Goal: Information Seeking & Learning: Find specific fact

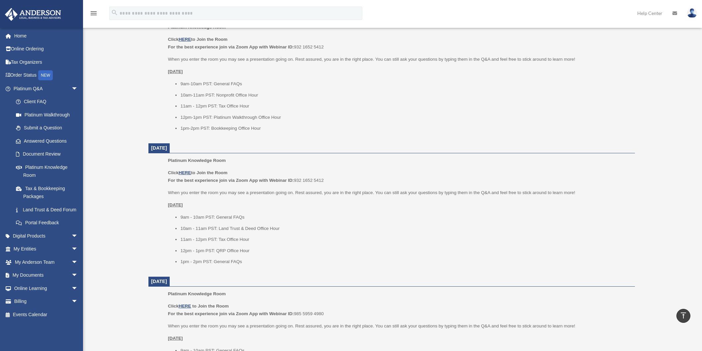
scroll to position [553, 0]
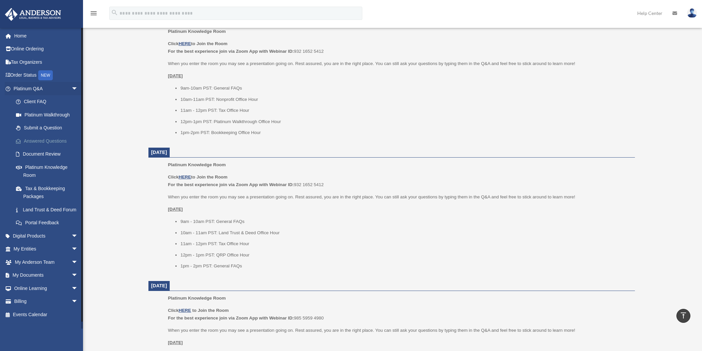
click at [40, 145] on link "Answered Questions" at bounding box center [48, 140] width 79 height 13
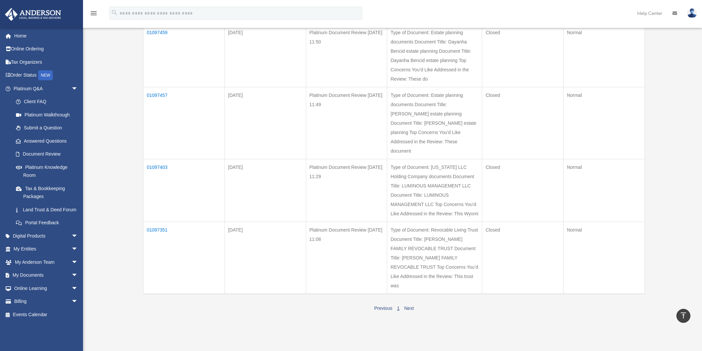
scroll to position [452, 0]
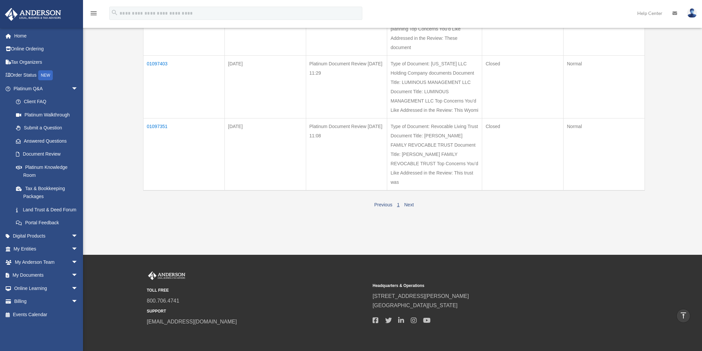
click at [153, 118] on td "01097351" at bounding box center [183, 154] width 81 height 72
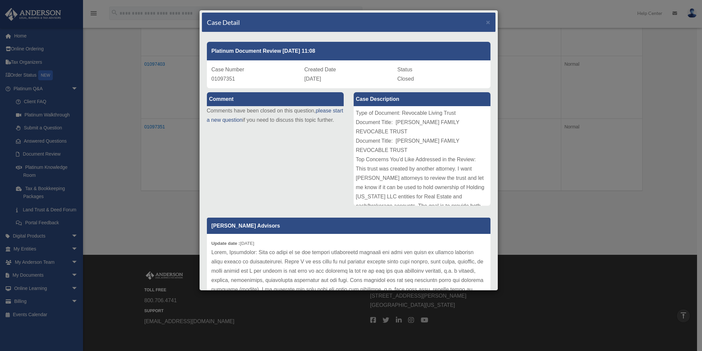
click at [215, 80] on span "01097351" at bounding box center [223, 79] width 24 height 6
copy span "01097351"
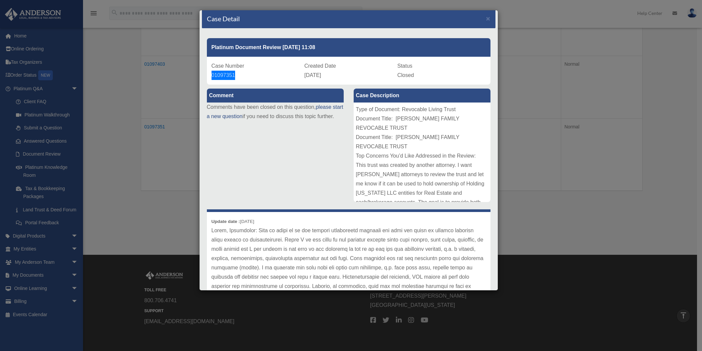
scroll to position [0, 0]
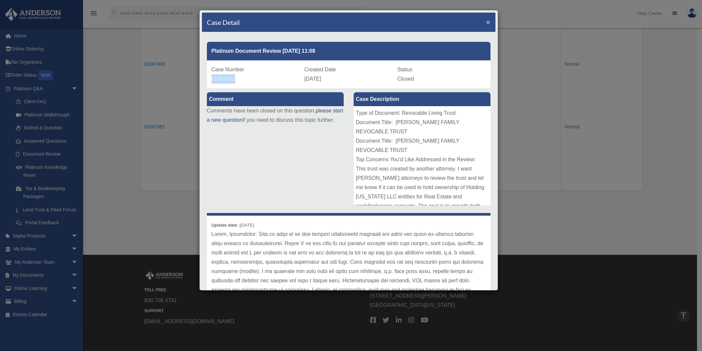
click at [486, 23] on span "×" at bounding box center [488, 22] width 4 height 8
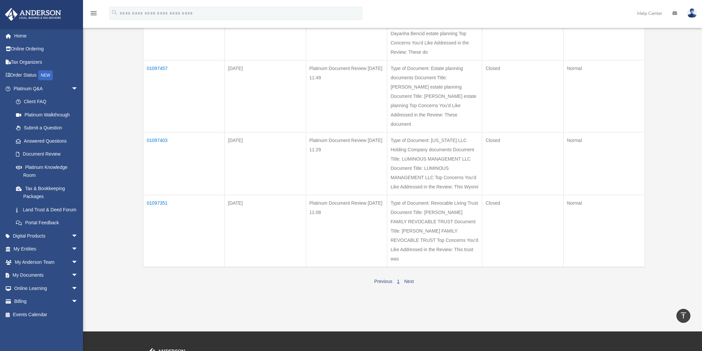
scroll to position [374, 0]
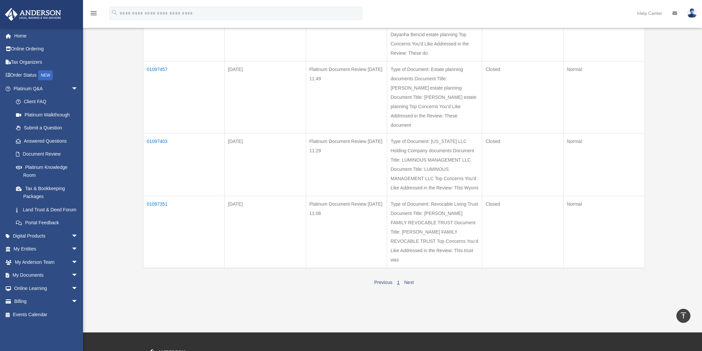
click at [159, 61] on td "01097457" at bounding box center [183, 97] width 81 height 72
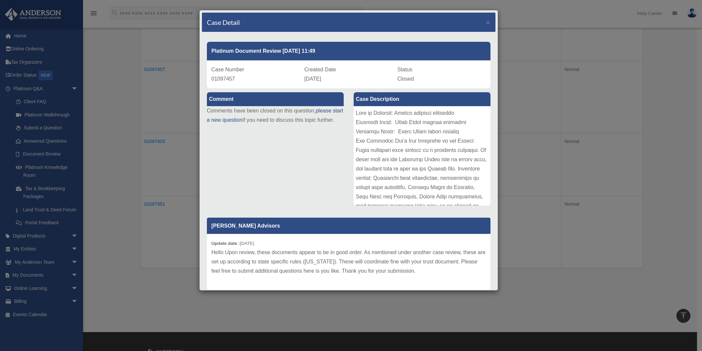
click at [224, 78] on span "01097457" at bounding box center [223, 79] width 24 height 6
copy span "01097457"
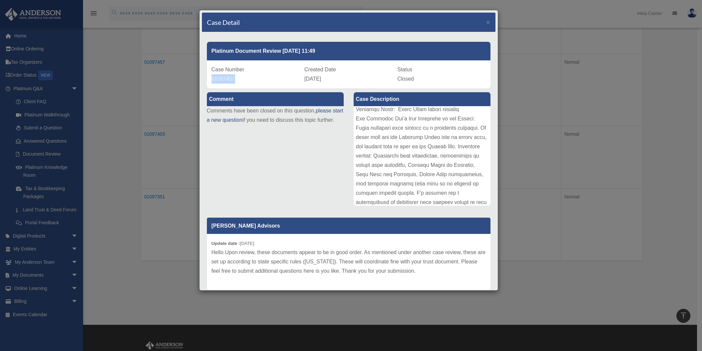
scroll to position [21, 0]
click at [486, 23] on span "×" at bounding box center [488, 22] width 4 height 8
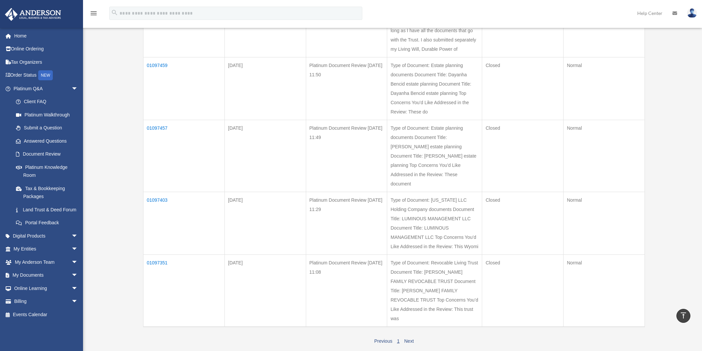
scroll to position [313, 0]
click at [160, 59] on td "01097459" at bounding box center [183, 90] width 81 height 63
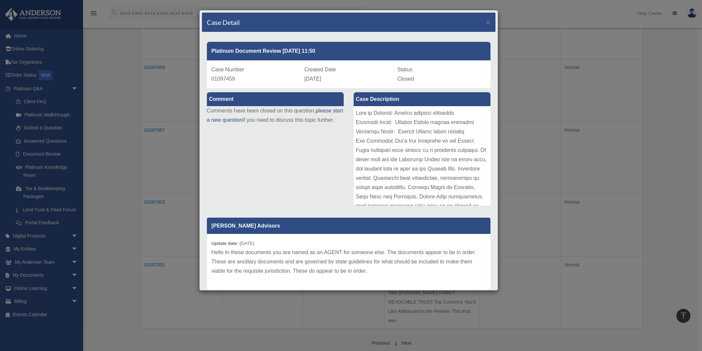
click at [219, 77] on span "01097459" at bounding box center [223, 79] width 24 height 6
copy span "01097459"
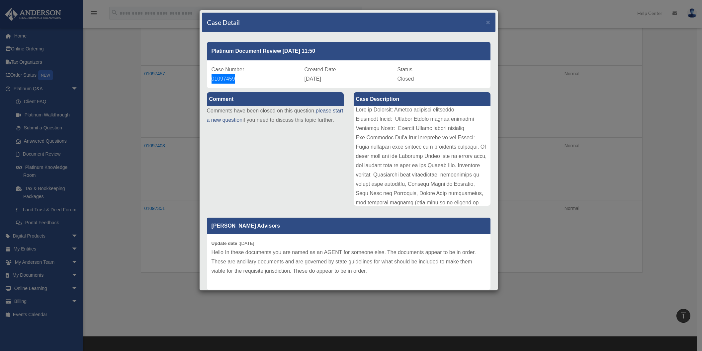
scroll to position [0, 0]
click at [486, 24] on span "×" at bounding box center [488, 22] width 4 height 8
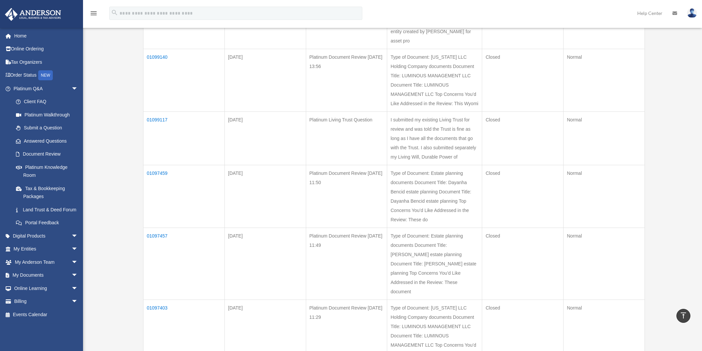
scroll to position [187, 0]
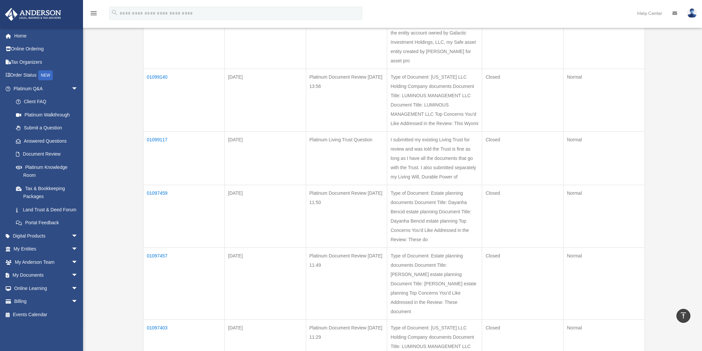
click at [151, 132] on td "01099117" at bounding box center [183, 158] width 81 height 53
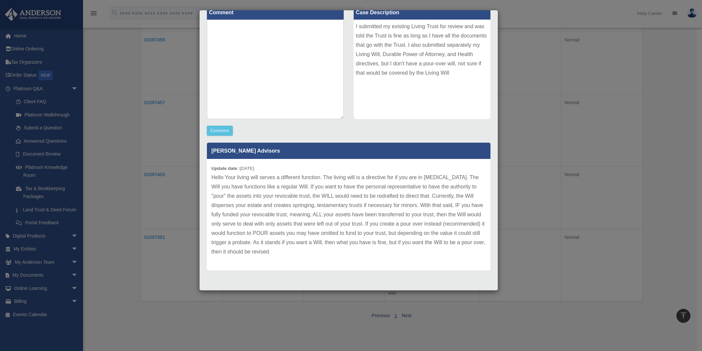
scroll to position [333, 0]
click at [179, 176] on div "Case Detail × Platinum Living Trust Question Case Number 01099117 Created Date …" at bounding box center [351, 175] width 702 height 351
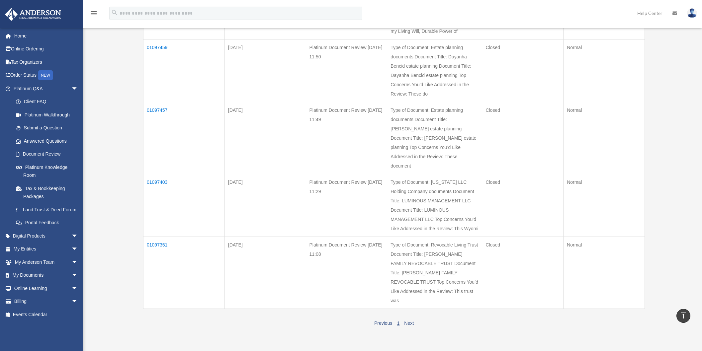
click at [158, 39] on td "01097459" at bounding box center [183, 70] width 81 height 63
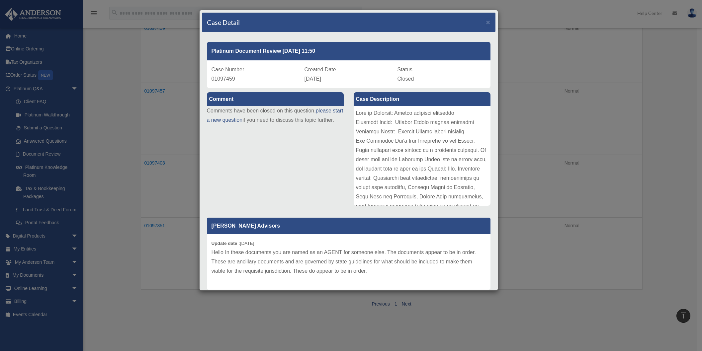
scroll to position [233, 0]
click at [485, 24] on div "Case Detail ×" at bounding box center [348, 23] width 293 height 20
click at [486, 22] on span "×" at bounding box center [488, 22] width 4 height 8
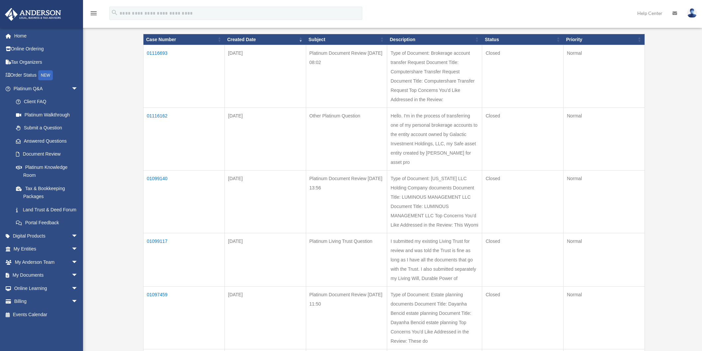
scroll to position [97, 0]
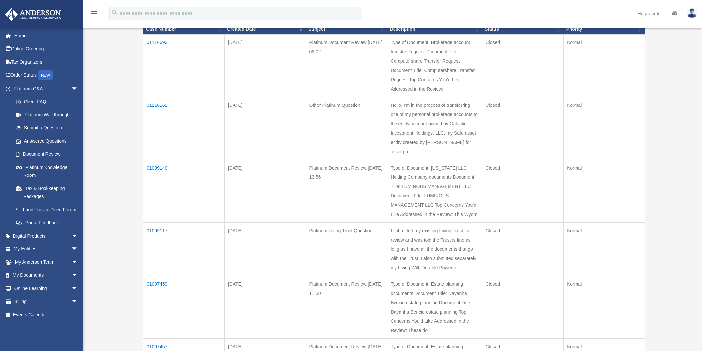
click at [156, 223] on td "01099117" at bounding box center [183, 249] width 81 height 53
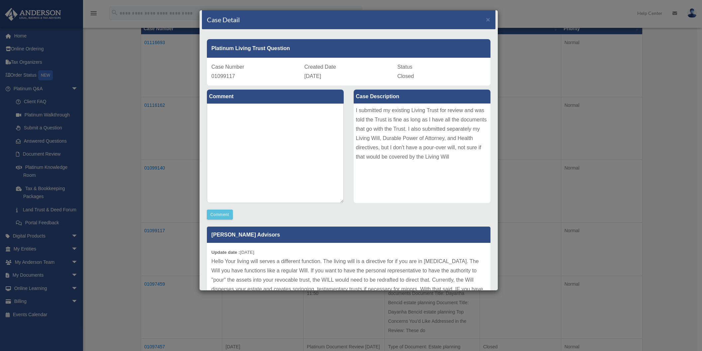
scroll to position [0, 0]
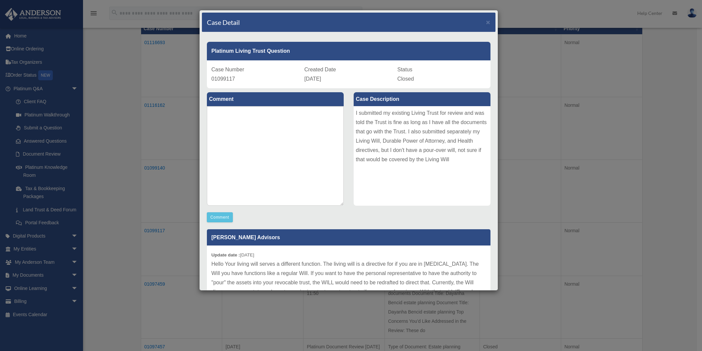
click at [221, 77] on span "01099117" at bounding box center [223, 79] width 24 height 6
copy span "01099117"
click at [486, 23] on span "×" at bounding box center [488, 22] width 4 height 8
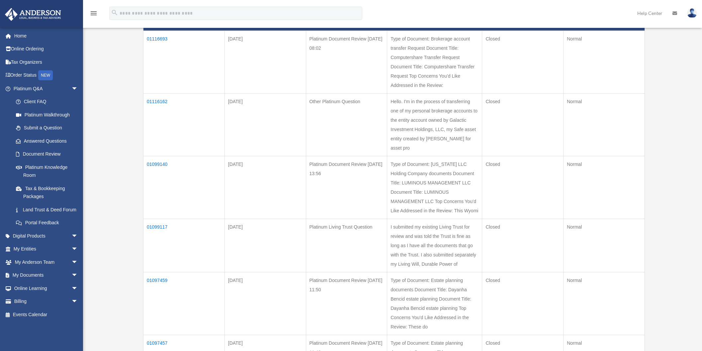
scroll to position [101, 0]
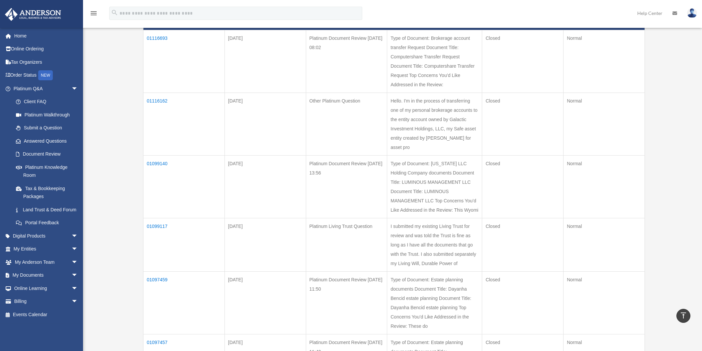
click at [158, 272] on td "01097459" at bounding box center [183, 303] width 81 height 63
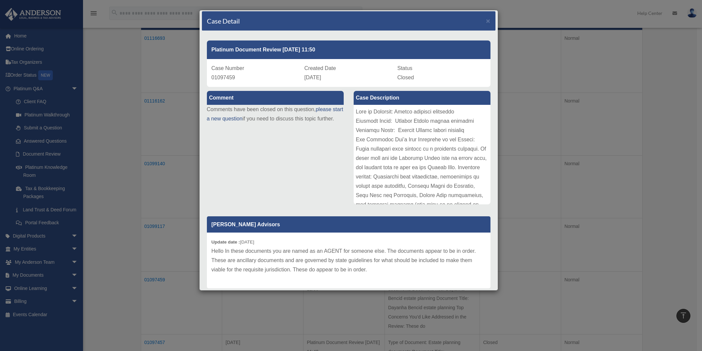
scroll to position [0, 0]
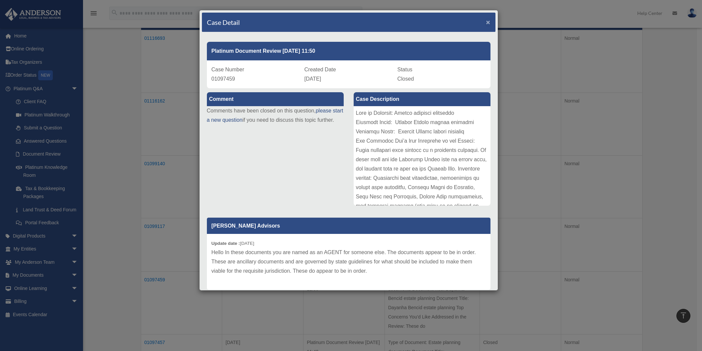
click at [486, 21] on span "×" at bounding box center [488, 22] width 4 height 8
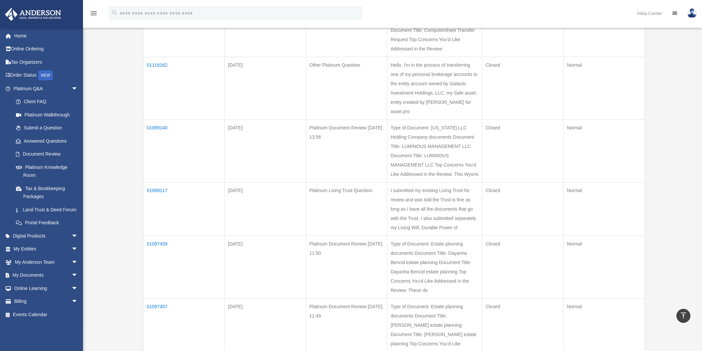
scroll to position [138, 0]
click at [159, 297] on td "01097457" at bounding box center [183, 333] width 81 height 72
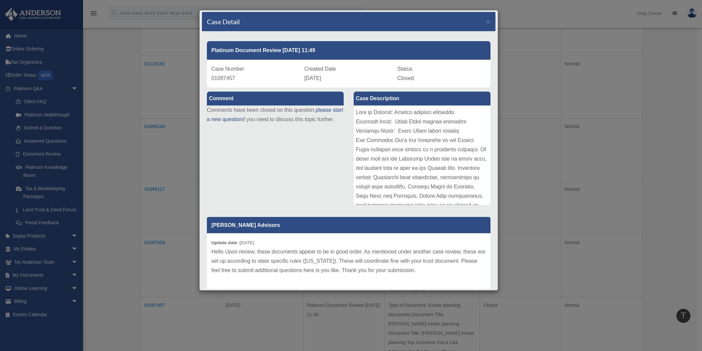
scroll to position [0, 0]
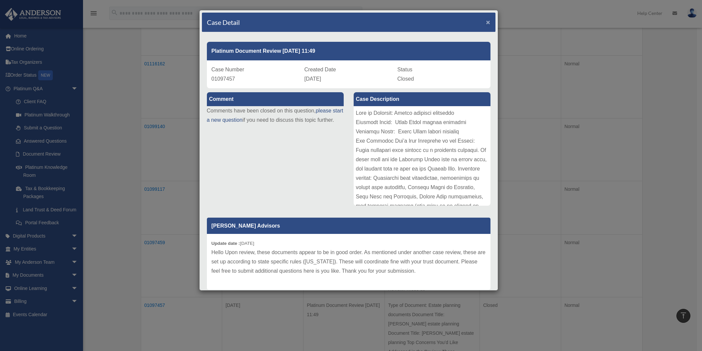
click at [486, 22] on span "×" at bounding box center [488, 22] width 4 height 8
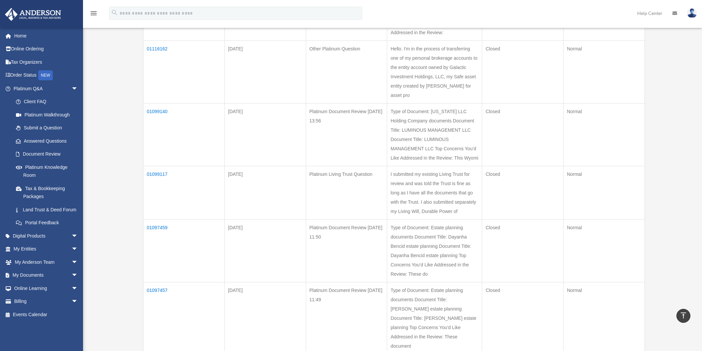
scroll to position [203, 0]
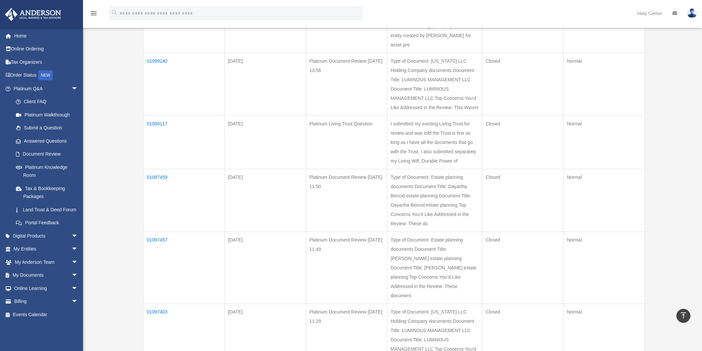
click at [160, 232] on td "01097457" at bounding box center [183, 268] width 81 height 72
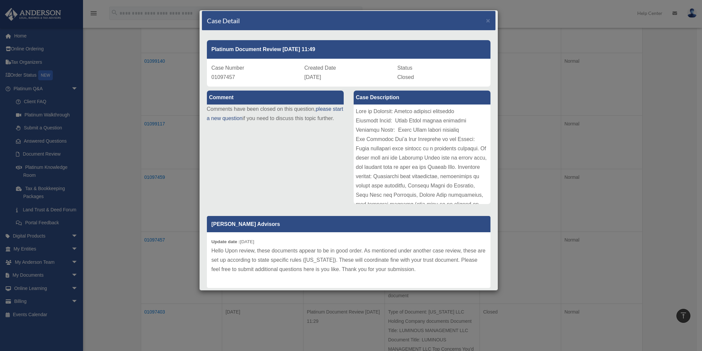
scroll to position [0, 0]
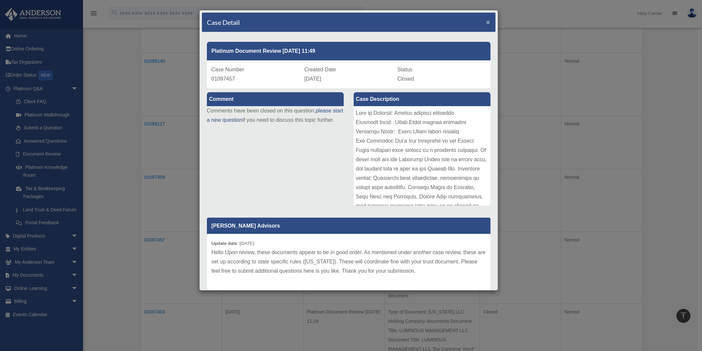
click at [486, 22] on span "×" at bounding box center [488, 22] width 4 height 8
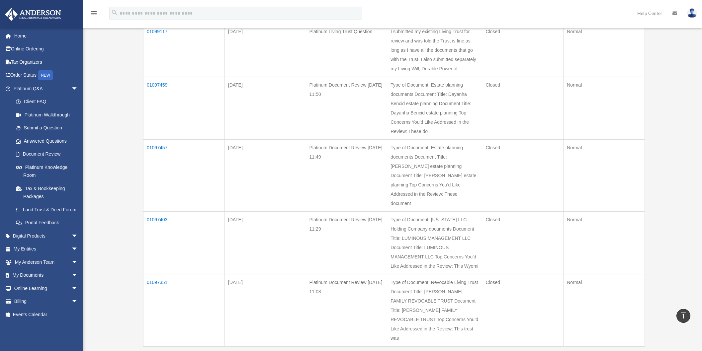
scroll to position [308, 0]
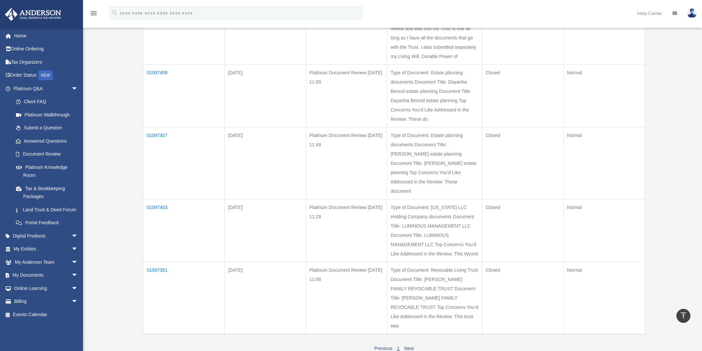
click at [160, 262] on td "01097351" at bounding box center [183, 298] width 81 height 72
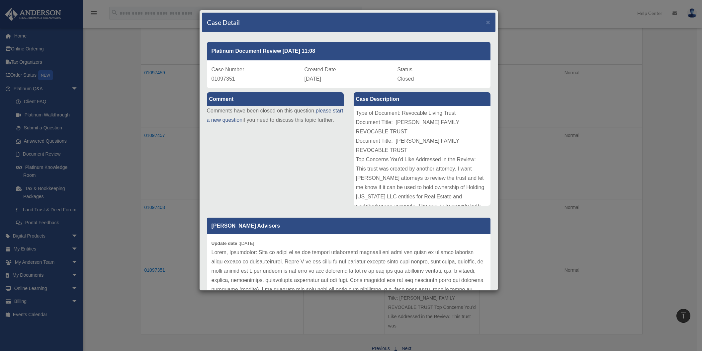
scroll to position [174, 0]
click at [486, 24] on span "×" at bounding box center [488, 22] width 4 height 8
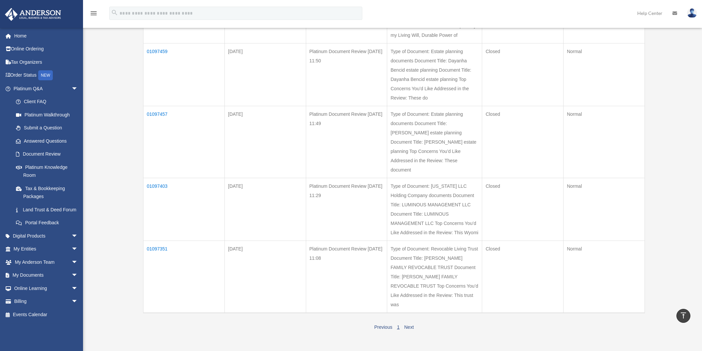
scroll to position [350, 0]
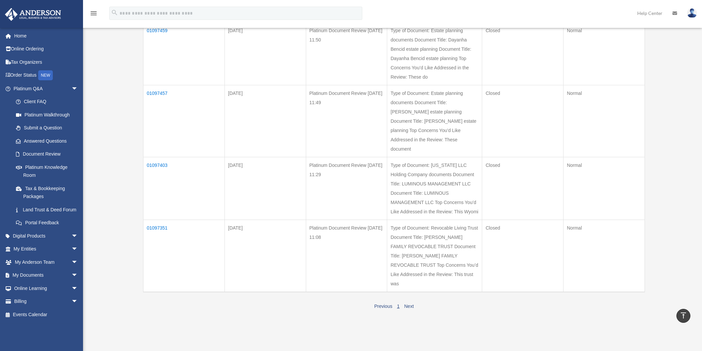
click at [143, 220] on td "01097351" at bounding box center [183, 256] width 81 height 72
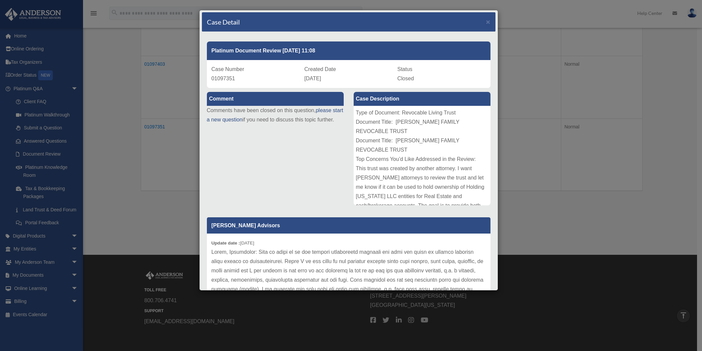
scroll to position [0, 0]
click at [485, 23] on div "Case Detail ×" at bounding box center [348, 23] width 293 height 20
click at [486, 22] on span "×" at bounding box center [488, 22] width 4 height 8
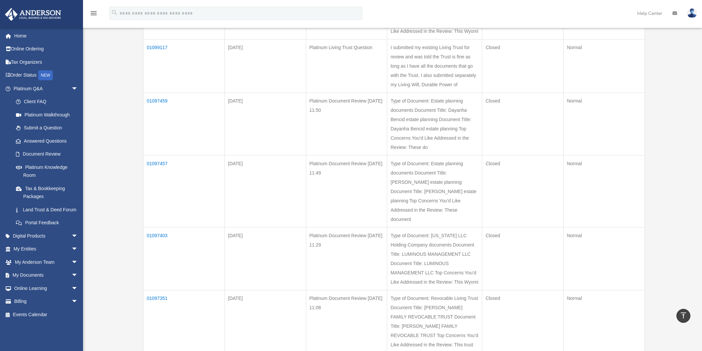
scroll to position [278, 0]
click at [158, 157] on td "01097457" at bounding box center [183, 193] width 81 height 72
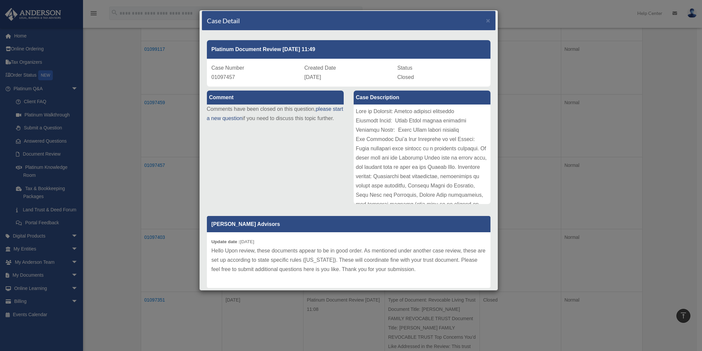
scroll to position [0, 0]
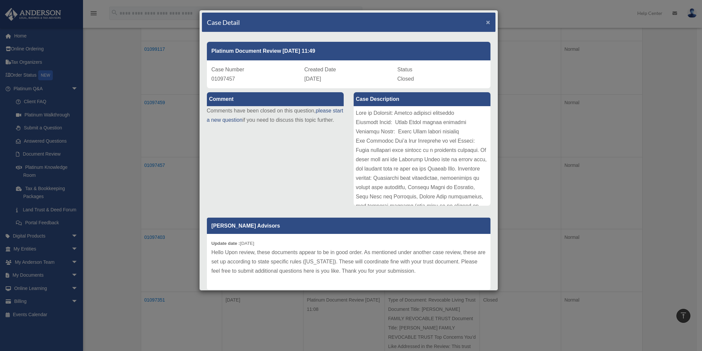
click at [486, 23] on span "×" at bounding box center [488, 22] width 4 height 8
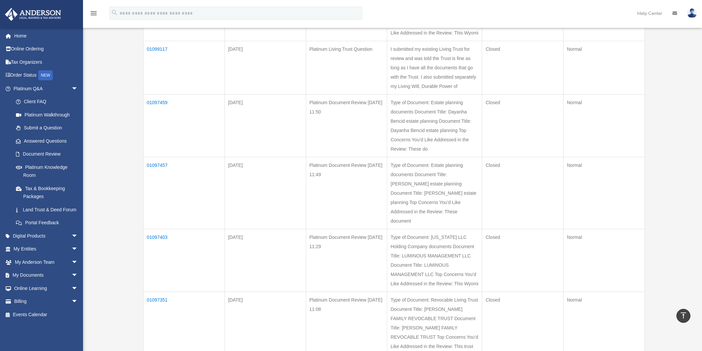
click at [161, 42] on td "01099117" at bounding box center [183, 67] width 81 height 53
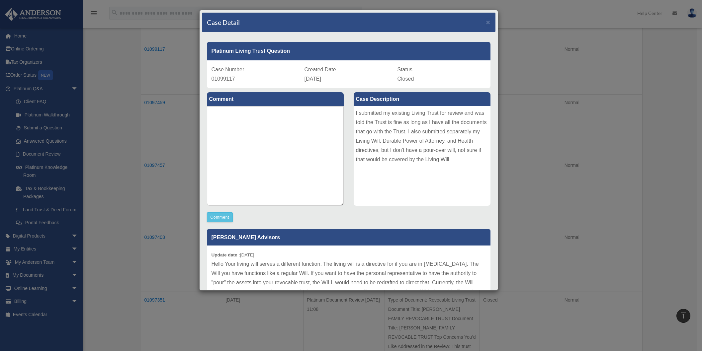
click at [227, 78] on span "01099117" at bounding box center [223, 79] width 24 height 6
copy span "01099117"
click at [486, 24] on span "×" at bounding box center [488, 22] width 4 height 8
